Goal: Information Seeking & Learning: Check status

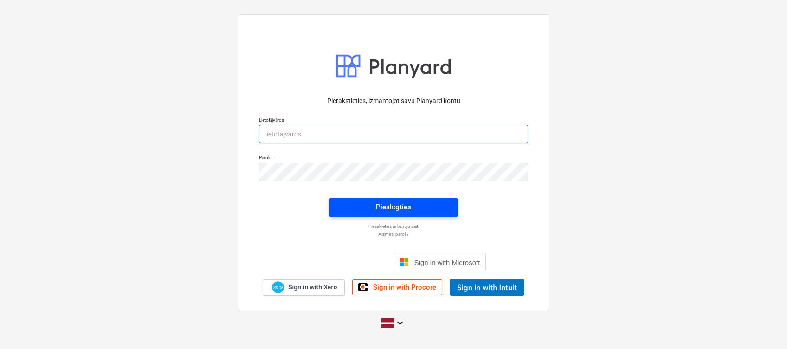
type input "[EMAIL_ADDRESS][DOMAIN_NAME]"
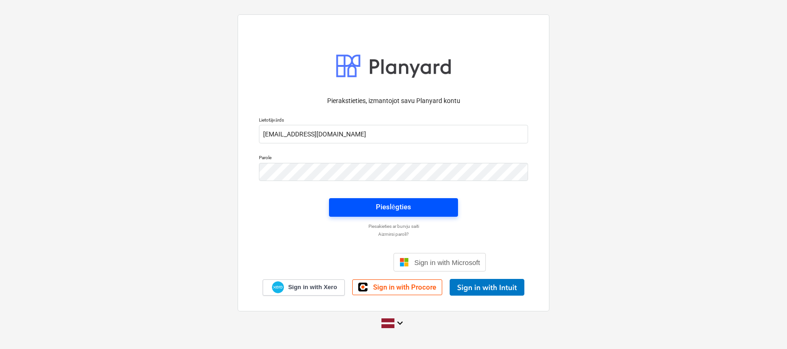
click at [409, 211] on div "Pieslēgties" at bounding box center [393, 207] width 35 height 12
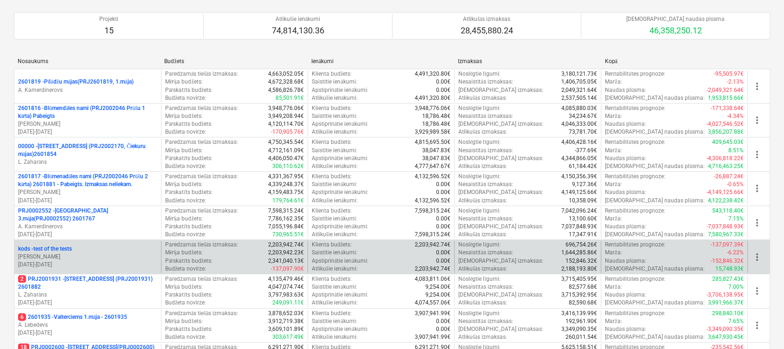
scroll to position [186, 0]
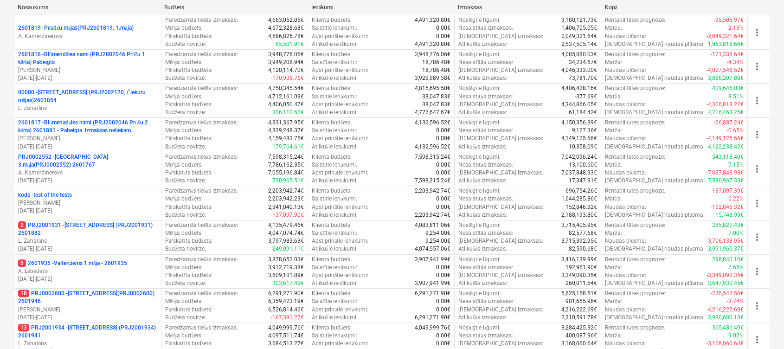
click at [134, 327] on p "13 PRJ2001934 - [STREET_ADDRESS] (PRJ2001934) 2601941" at bounding box center [87, 332] width 139 height 16
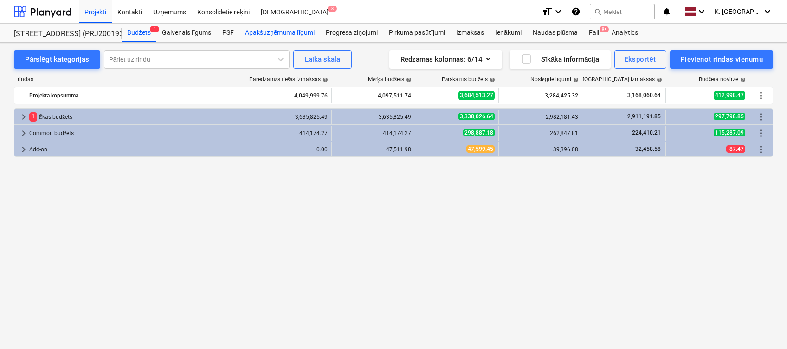
click at [263, 32] on div "Apakšuzņēmuma līgumi" at bounding box center [279, 33] width 81 height 19
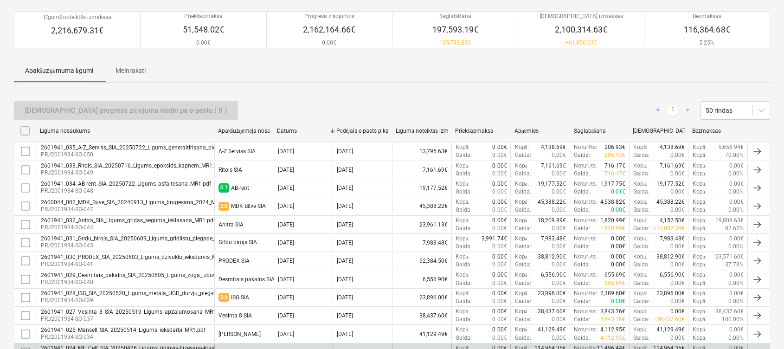
scroll to position [123, 0]
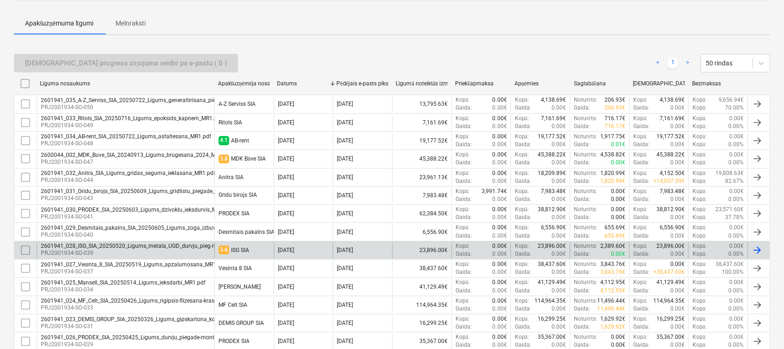
click at [180, 245] on div "2601941_028_ISG_SIA_20250520_Ligums_metala_UGD_durvju_pieg-montaza_MR1.pdf" at bounding box center [149, 246] width 217 height 6
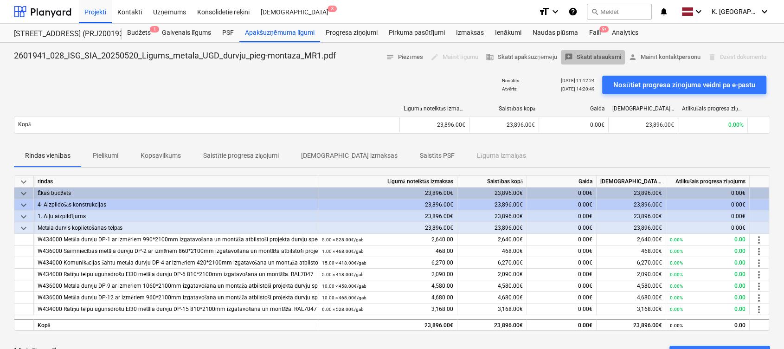
click at [598, 55] on span "reviews Skatīt atsauksmi" at bounding box center [593, 57] width 57 height 11
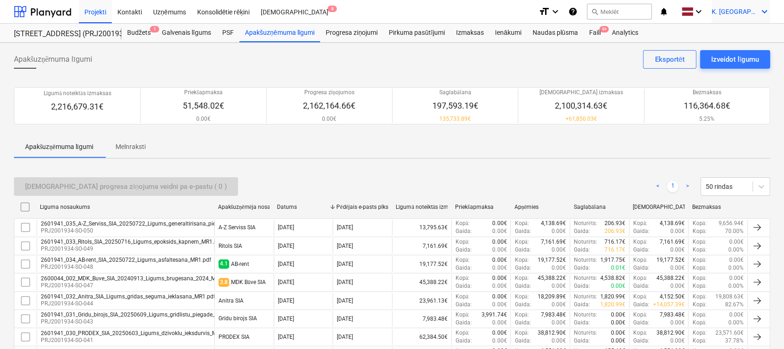
click at [768, 14] on icon "keyboard_arrow_down" at bounding box center [764, 11] width 11 height 11
click at [736, 52] on div "Izlogoties" at bounding box center [743, 51] width 56 height 15
